Goal: Task Accomplishment & Management: Manage account settings

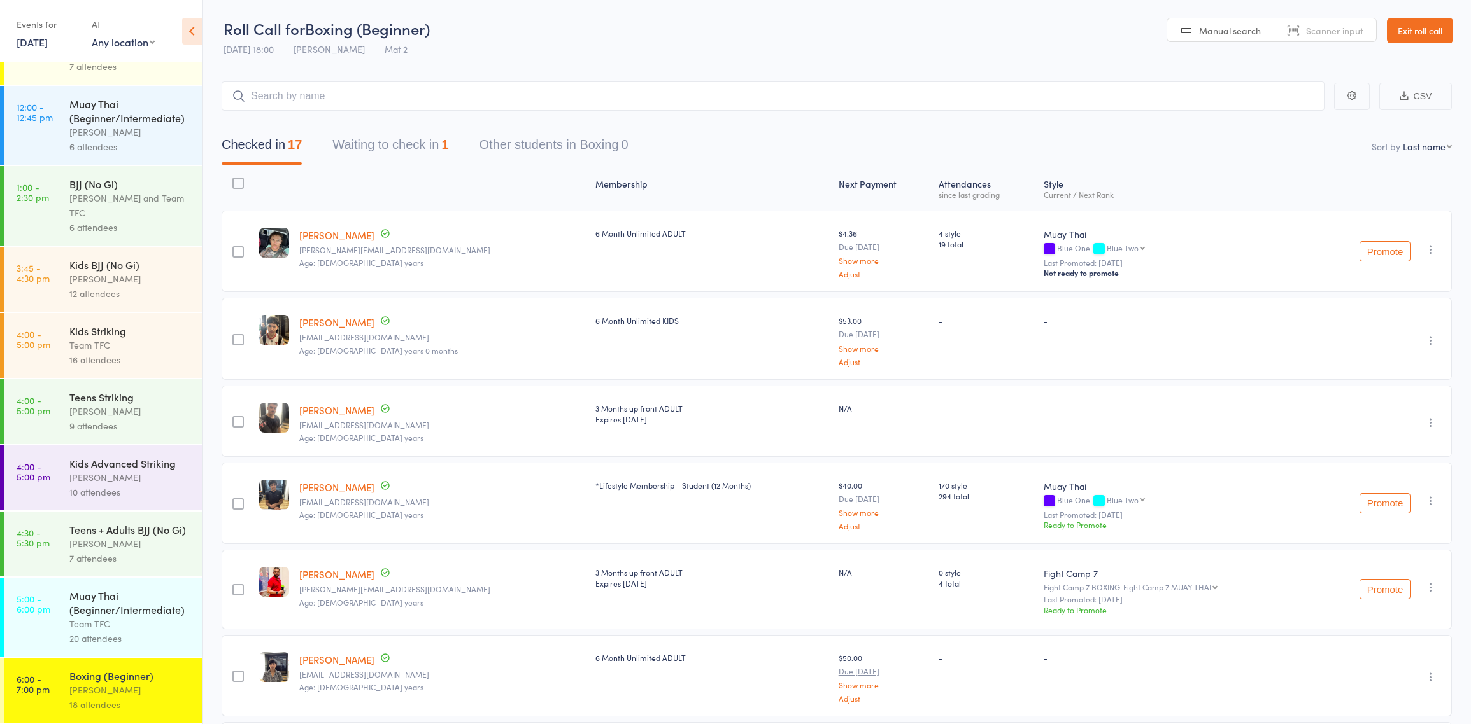
click at [1392, 20] on link "Exit roll call" at bounding box center [1420, 30] width 66 height 25
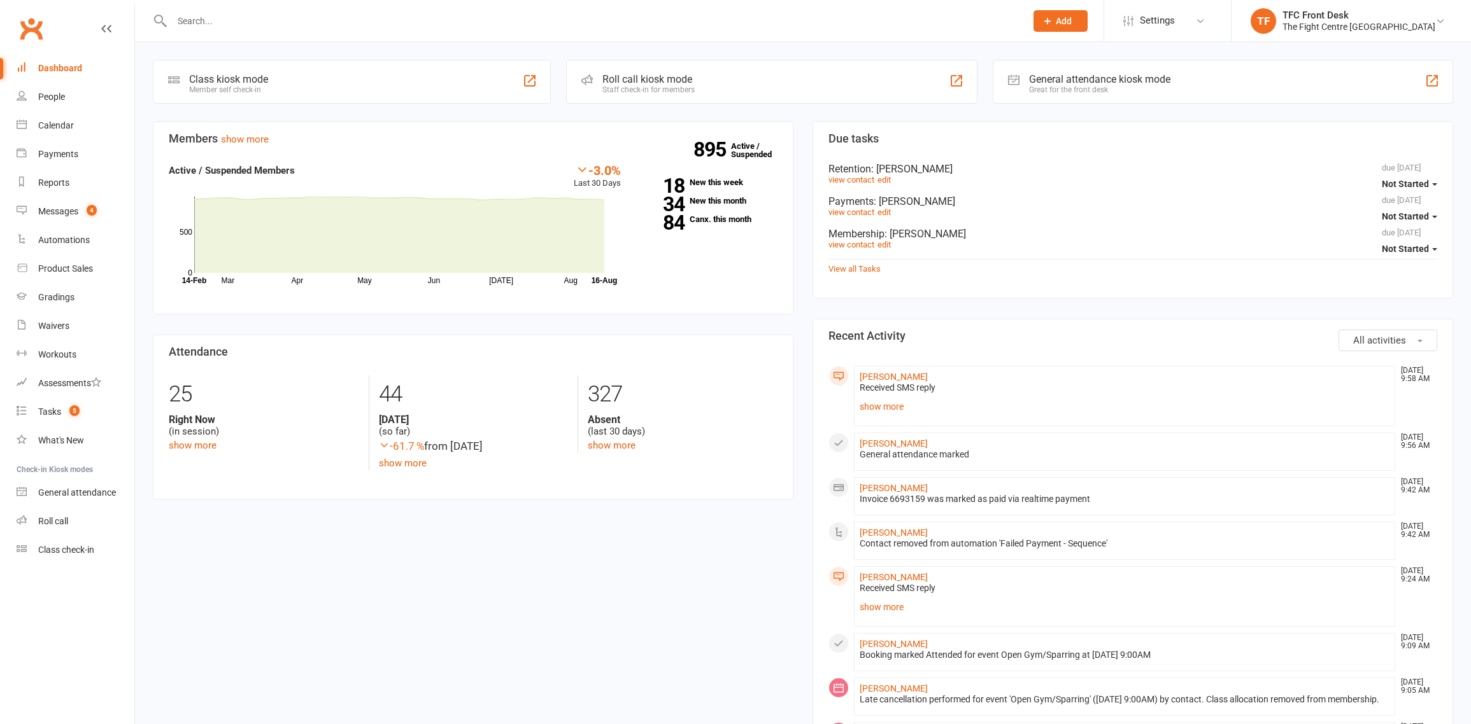
click at [248, 34] on div at bounding box center [585, 20] width 864 height 41
drag, startPoint x: 271, startPoint y: 13, endPoint x: 268, endPoint y: 25, distance: 12.4
click at [276, 17] on input "text" at bounding box center [592, 21] width 849 height 18
type input "travis howard"
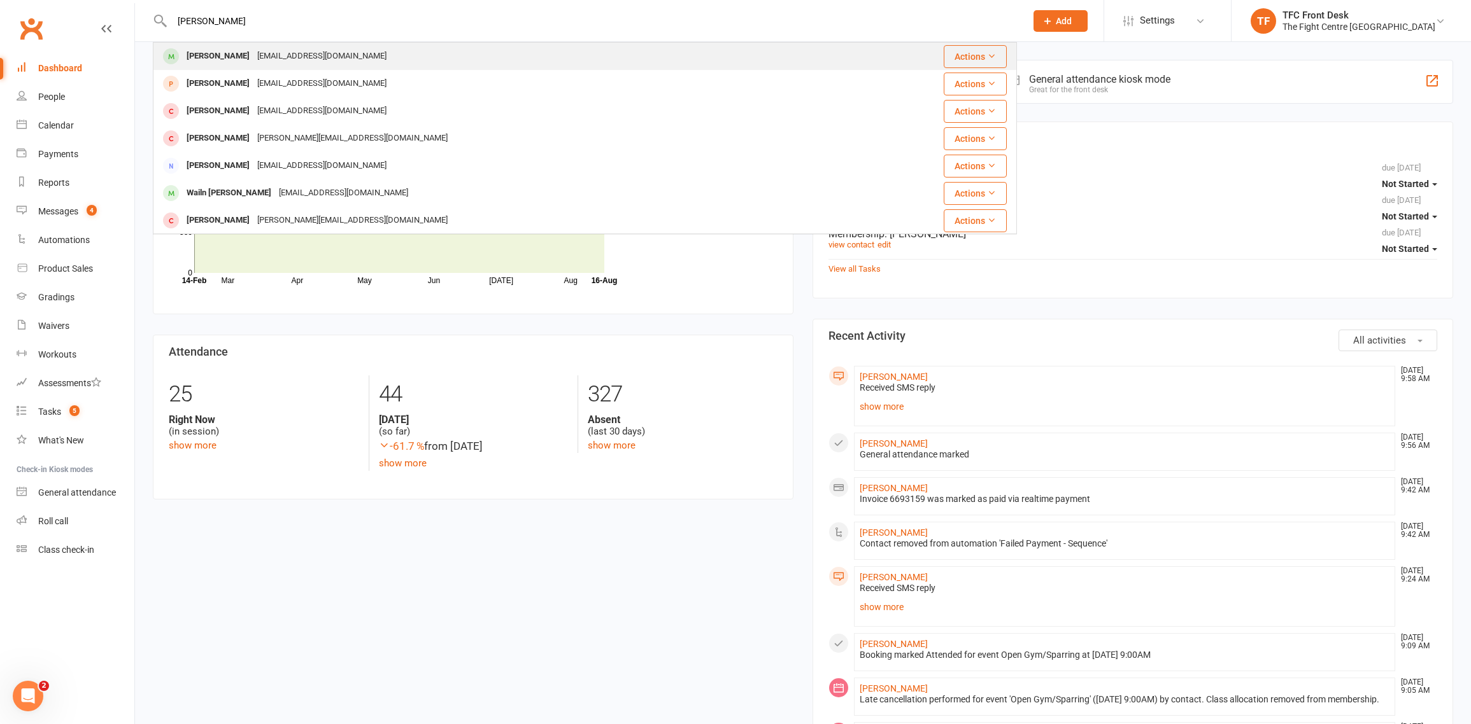
click at [307, 55] on div "tjk04764@gmail.com" at bounding box center [321, 56] width 137 height 18
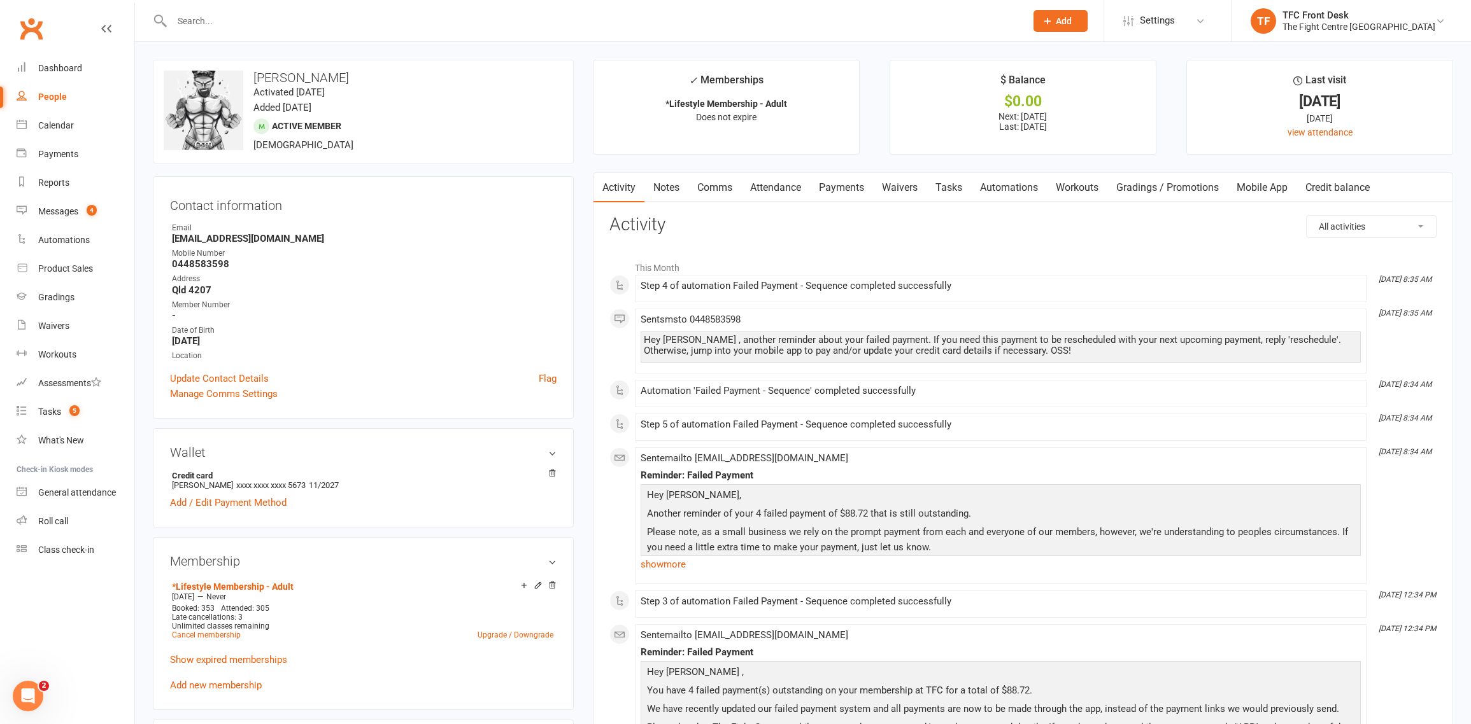
drag, startPoint x: 837, startPoint y: 199, endPoint x: 861, endPoint y: 192, distance: 25.0
click at [838, 198] on link "Payments" at bounding box center [841, 187] width 63 height 29
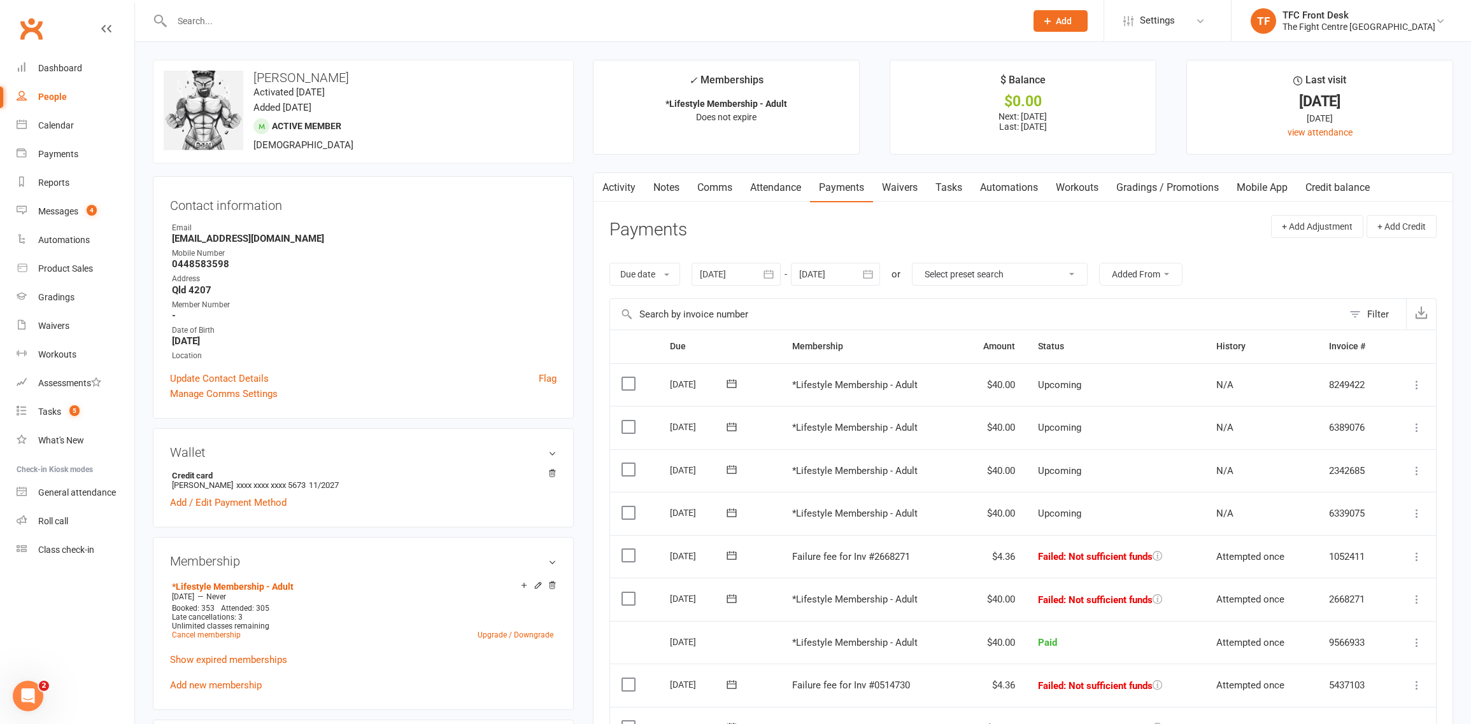
click at [859, 187] on link "Payments" at bounding box center [841, 187] width 63 height 29
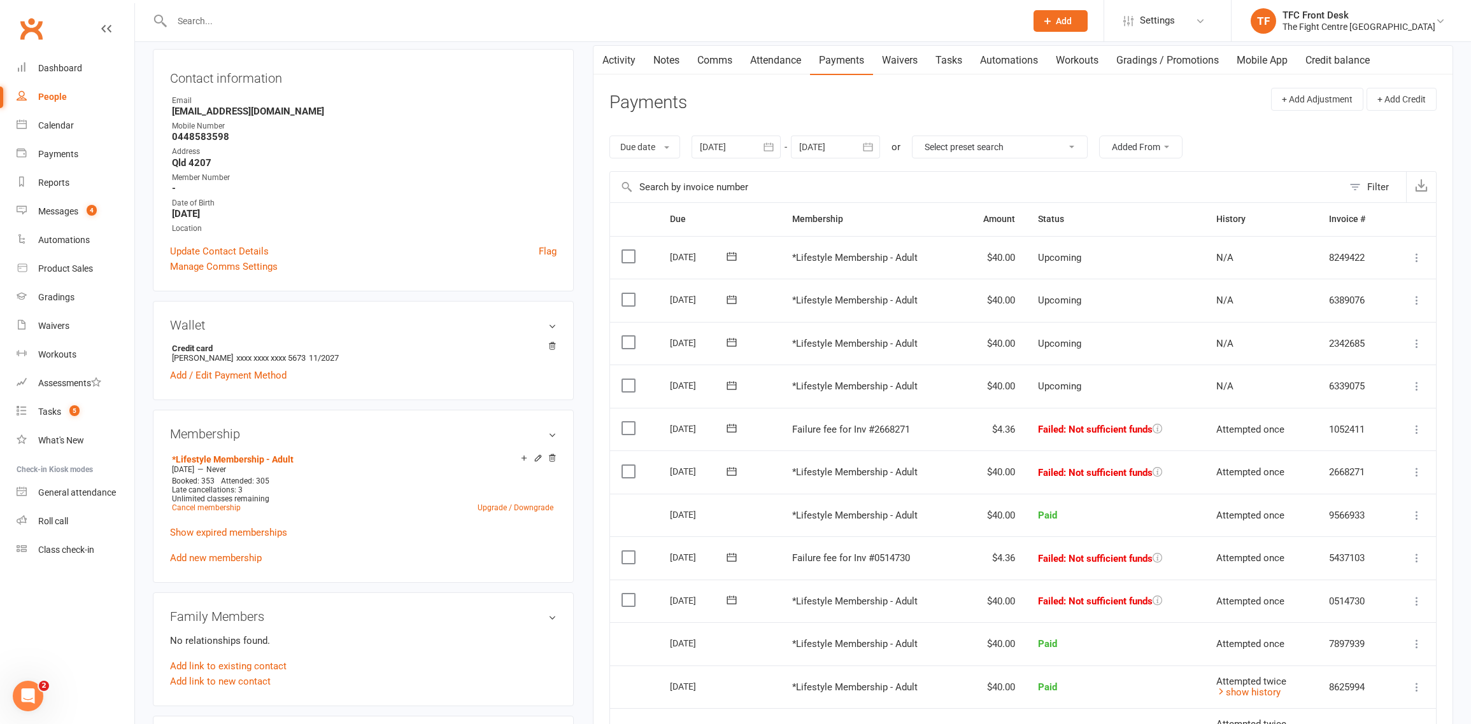
scroll to position [134, 0]
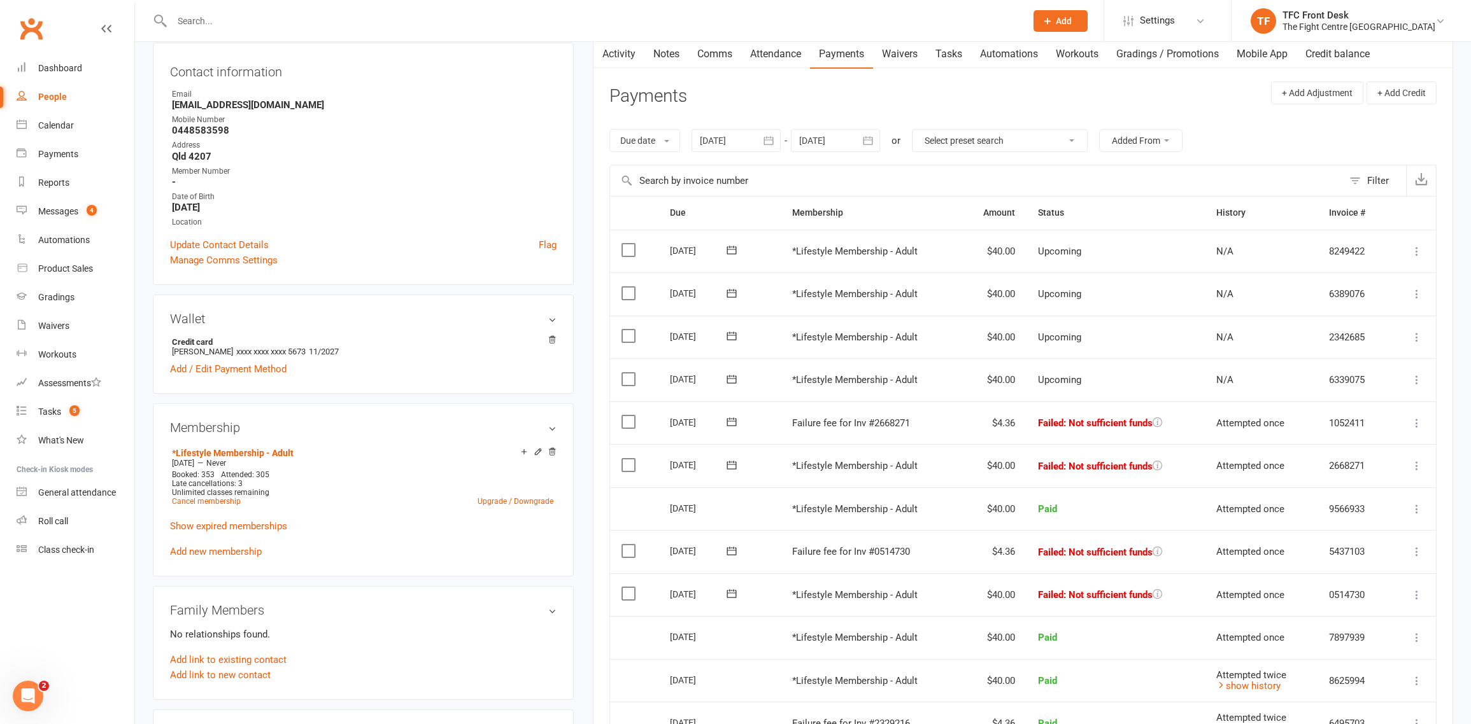
click at [1419, 422] on icon at bounding box center [1416, 423] width 13 height 13
click at [1381, 477] on link "Mark as Paid (POS)" at bounding box center [1360, 473] width 126 height 25
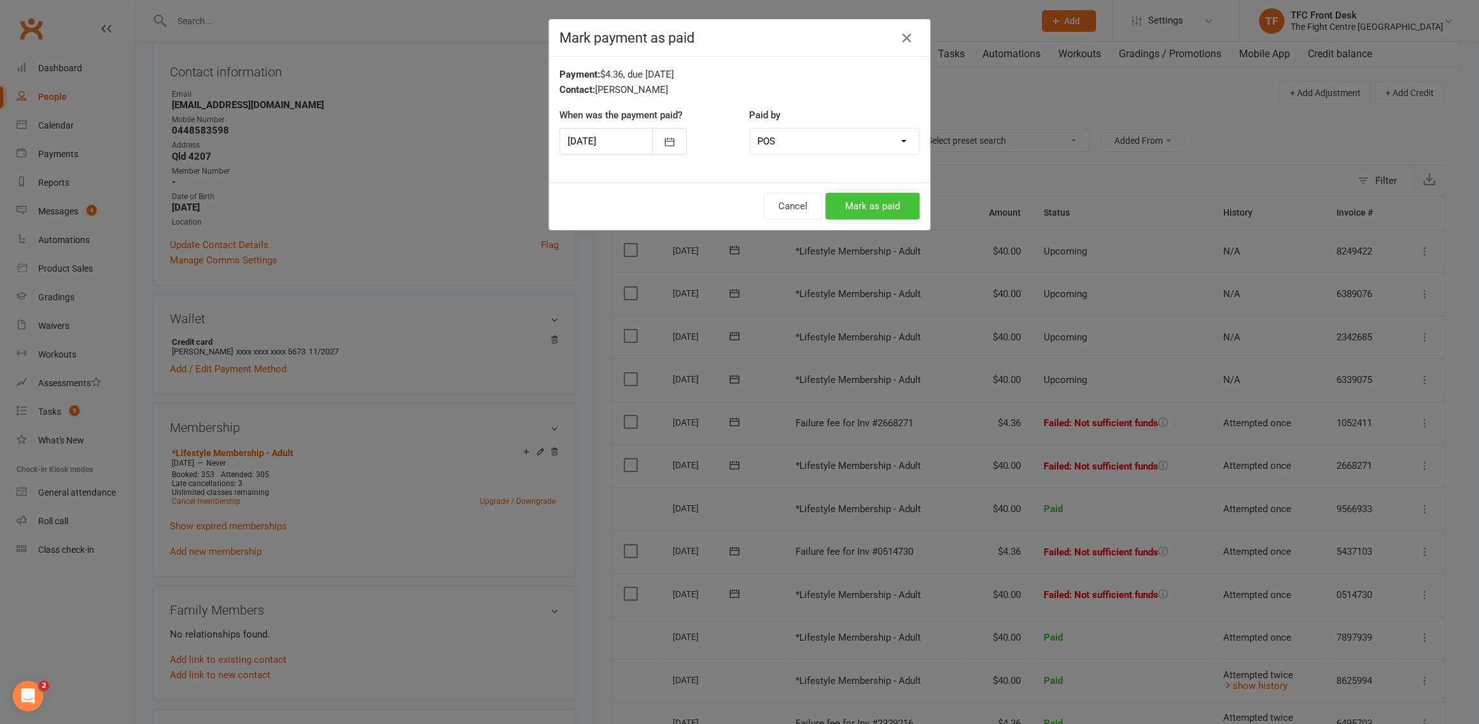
click at [845, 211] on button "Mark as paid" at bounding box center [873, 206] width 94 height 27
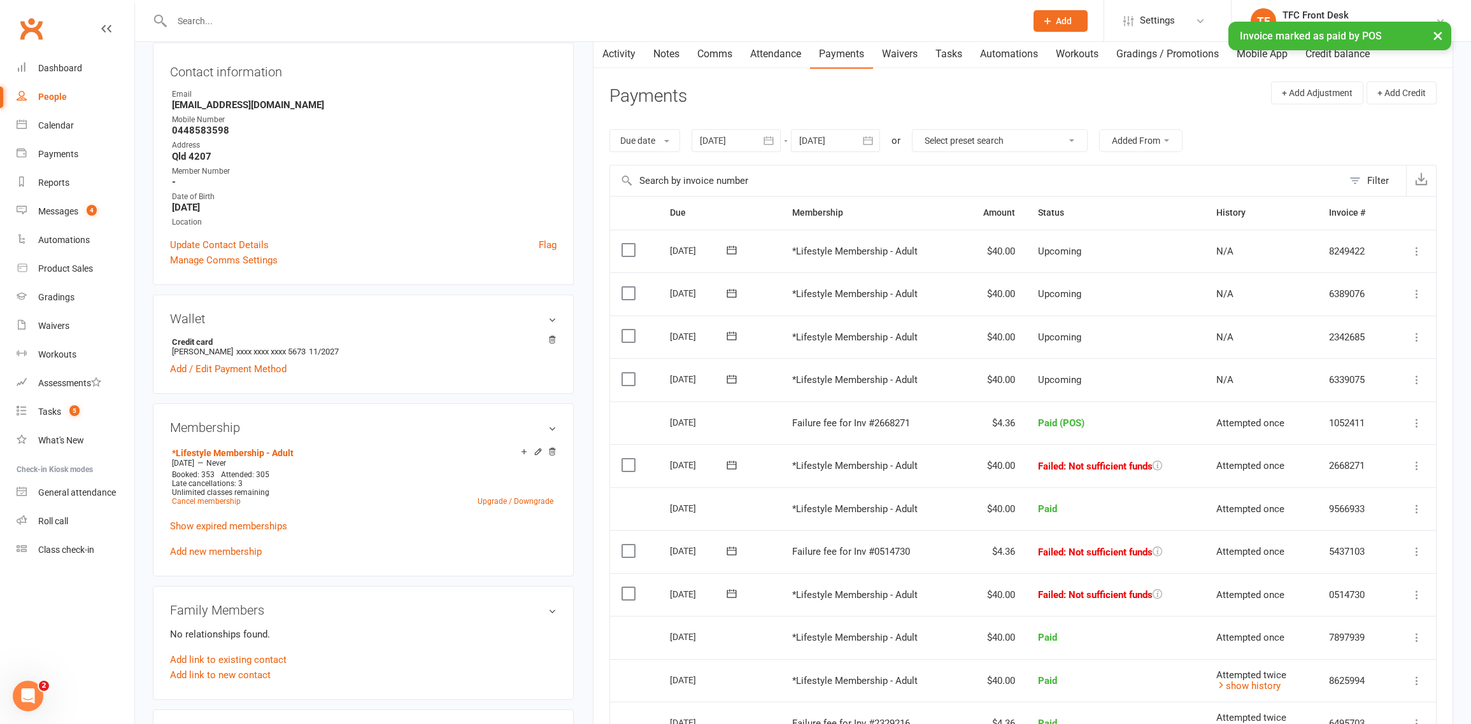
click at [1417, 462] on icon at bounding box center [1416, 466] width 13 height 13
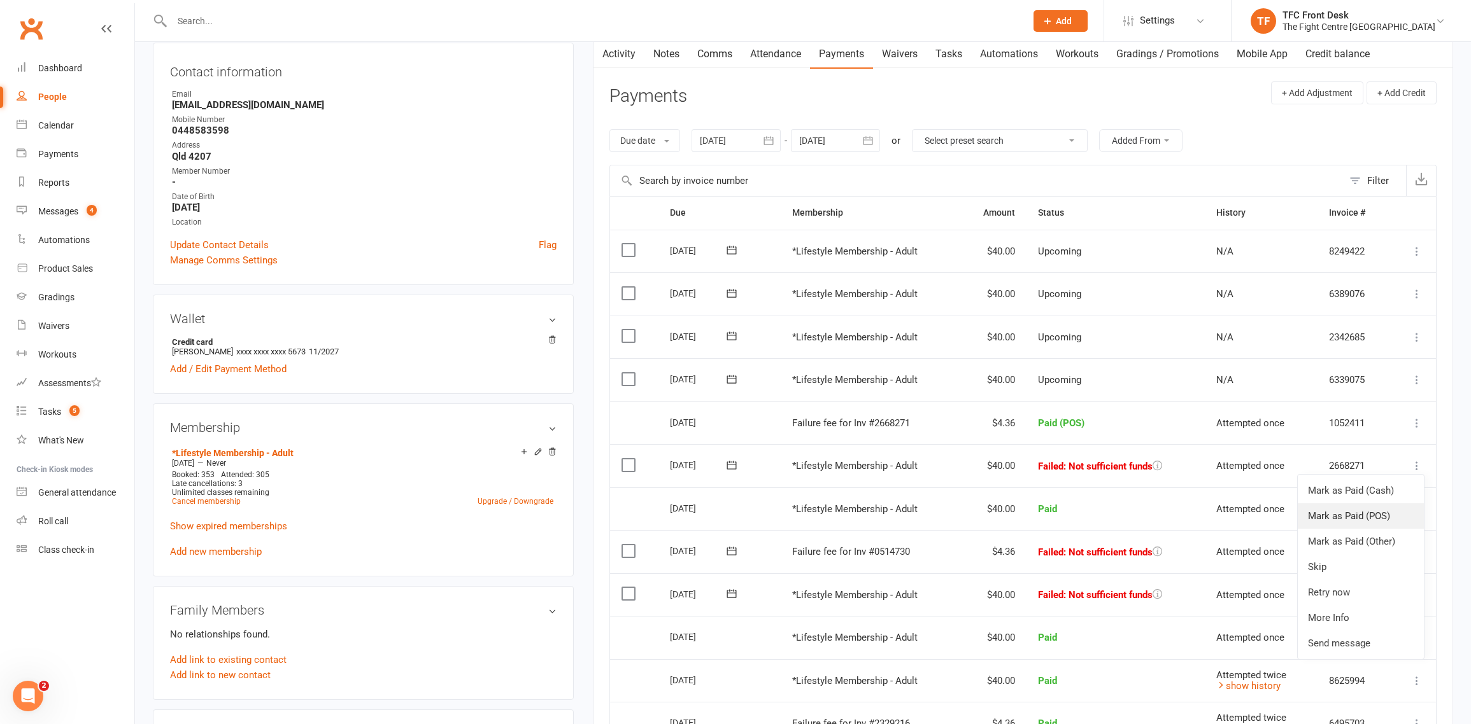
click at [1327, 513] on link "Mark as Paid (POS)" at bounding box center [1360, 516] width 126 height 25
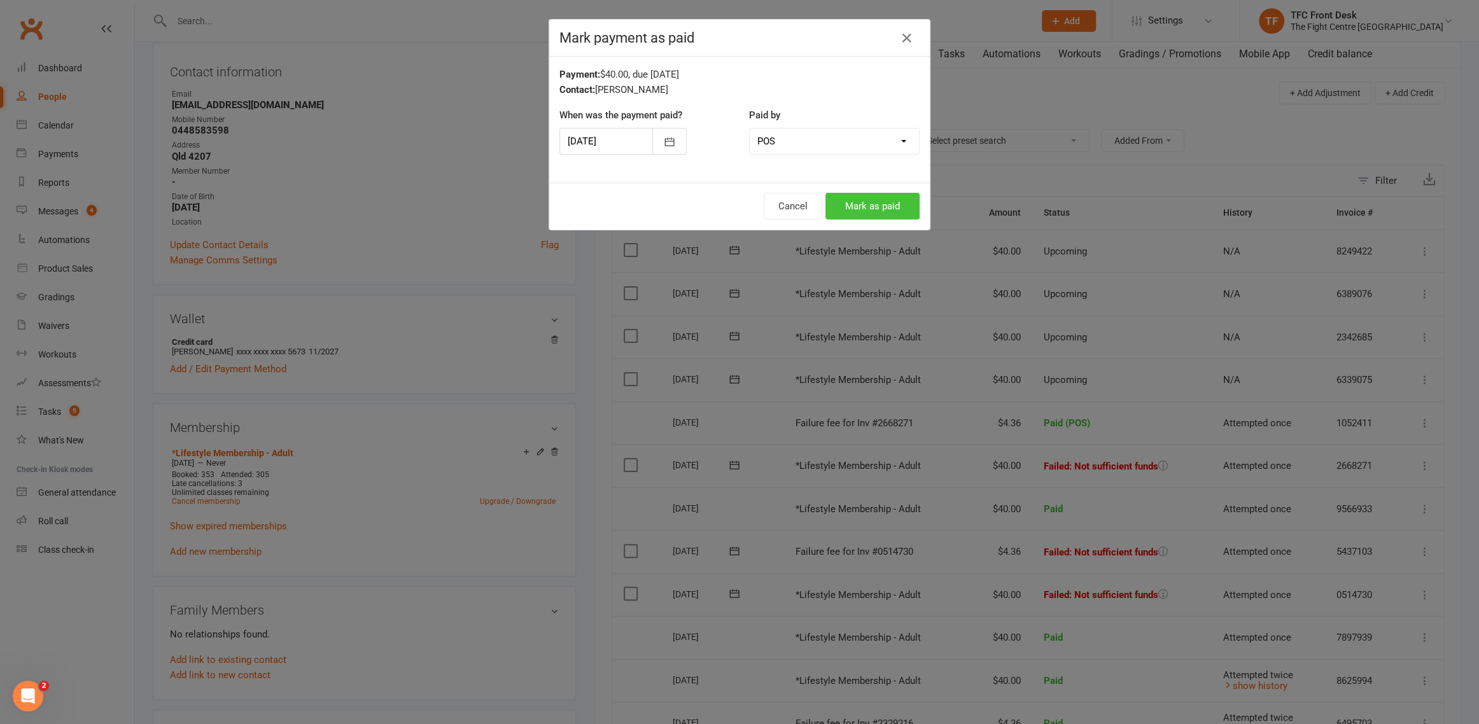
click at [900, 203] on button "Mark as paid" at bounding box center [873, 206] width 94 height 27
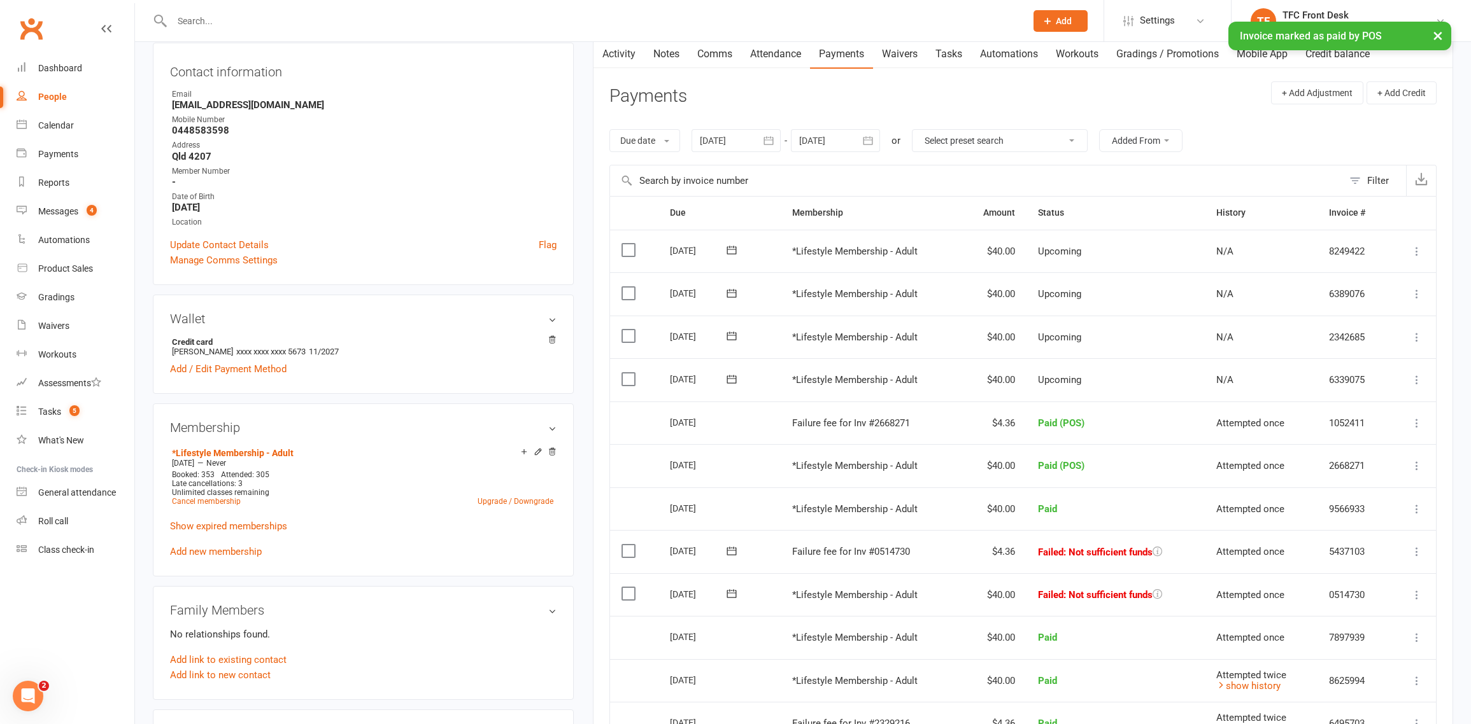
click at [1414, 549] on icon at bounding box center [1416, 552] width 13 height 13
click at [1360, 604] on link "Mark as Paid (POS)" at bounding box center [1360, 601] width 126 height 25
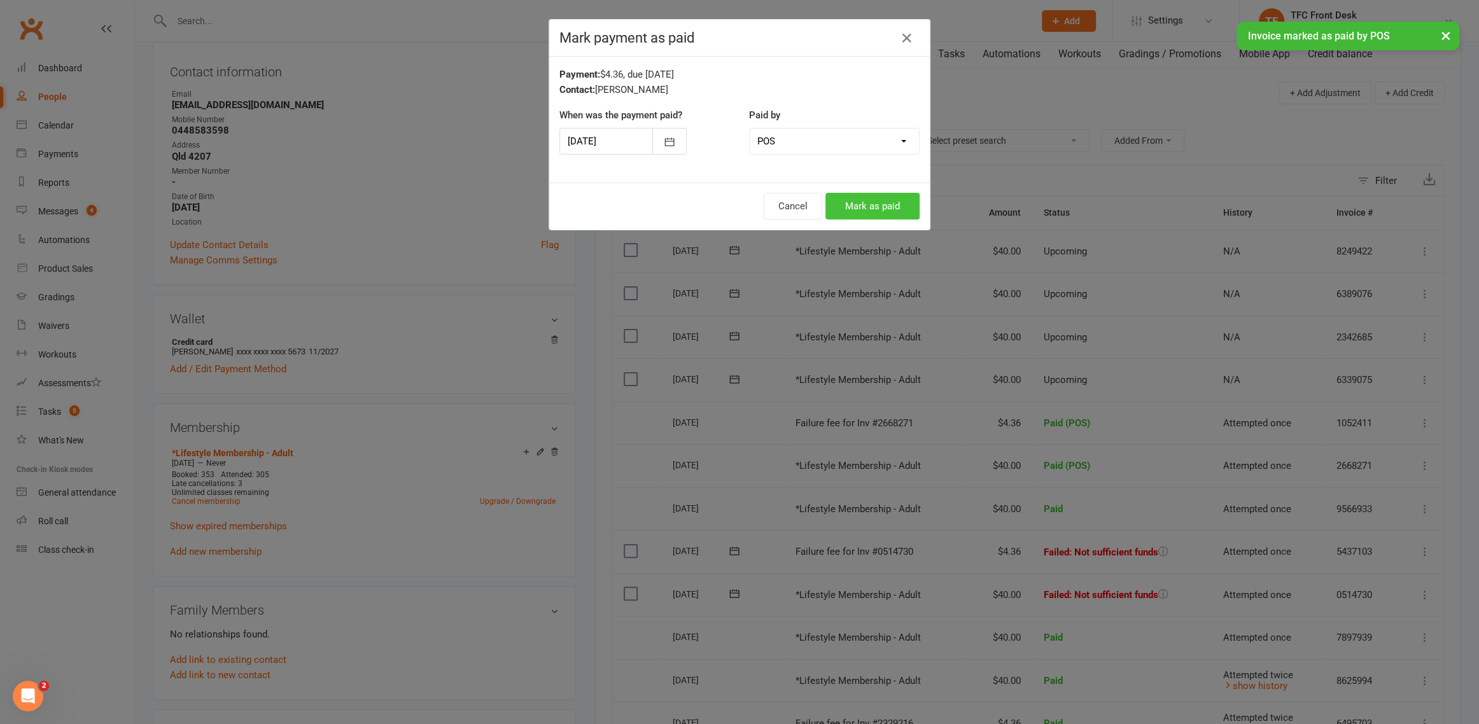
click at [879, 204] on button "Mark as paid" at bounding box center [873, 206] width 94 height 27
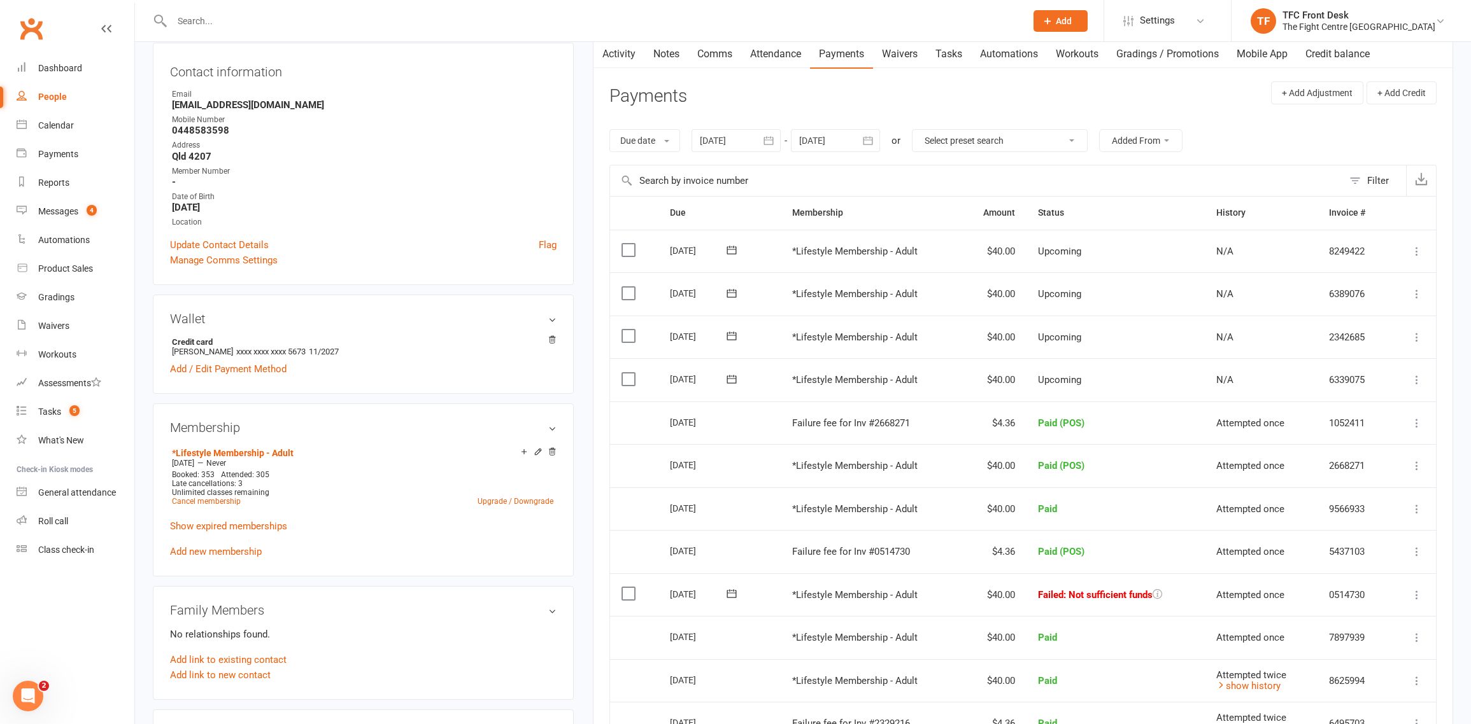
click at [1416, 599] on icon at bounding box center [1416, 595] width 13 height 13
click at [1407, 646] on link "Mark as Paid (POS)" at bounding box center [1360, 645] width 126 height 25
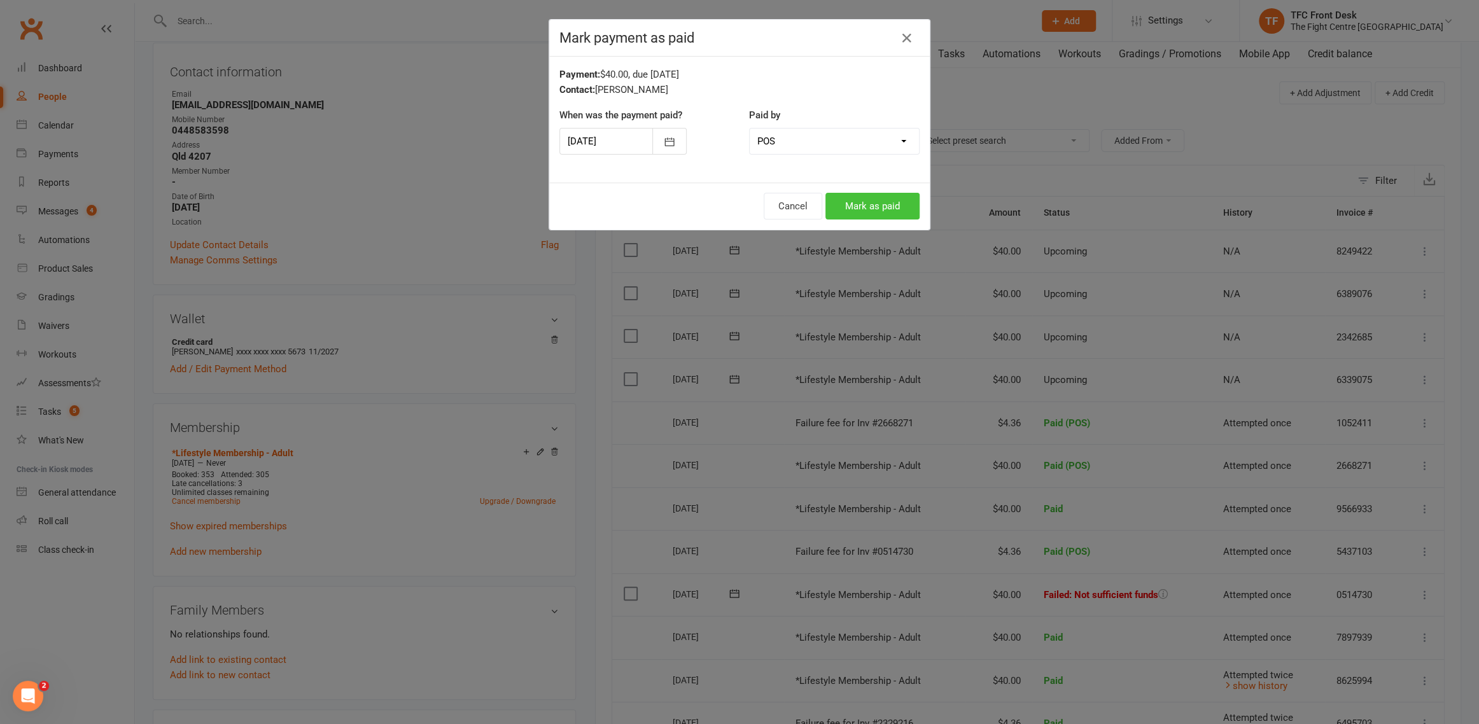
click at [871, 197] on button "Mark as paid" at bounding box center [873, 206] width 94 height 27
